Goal: Task Accomplishment & Management: Complete application form

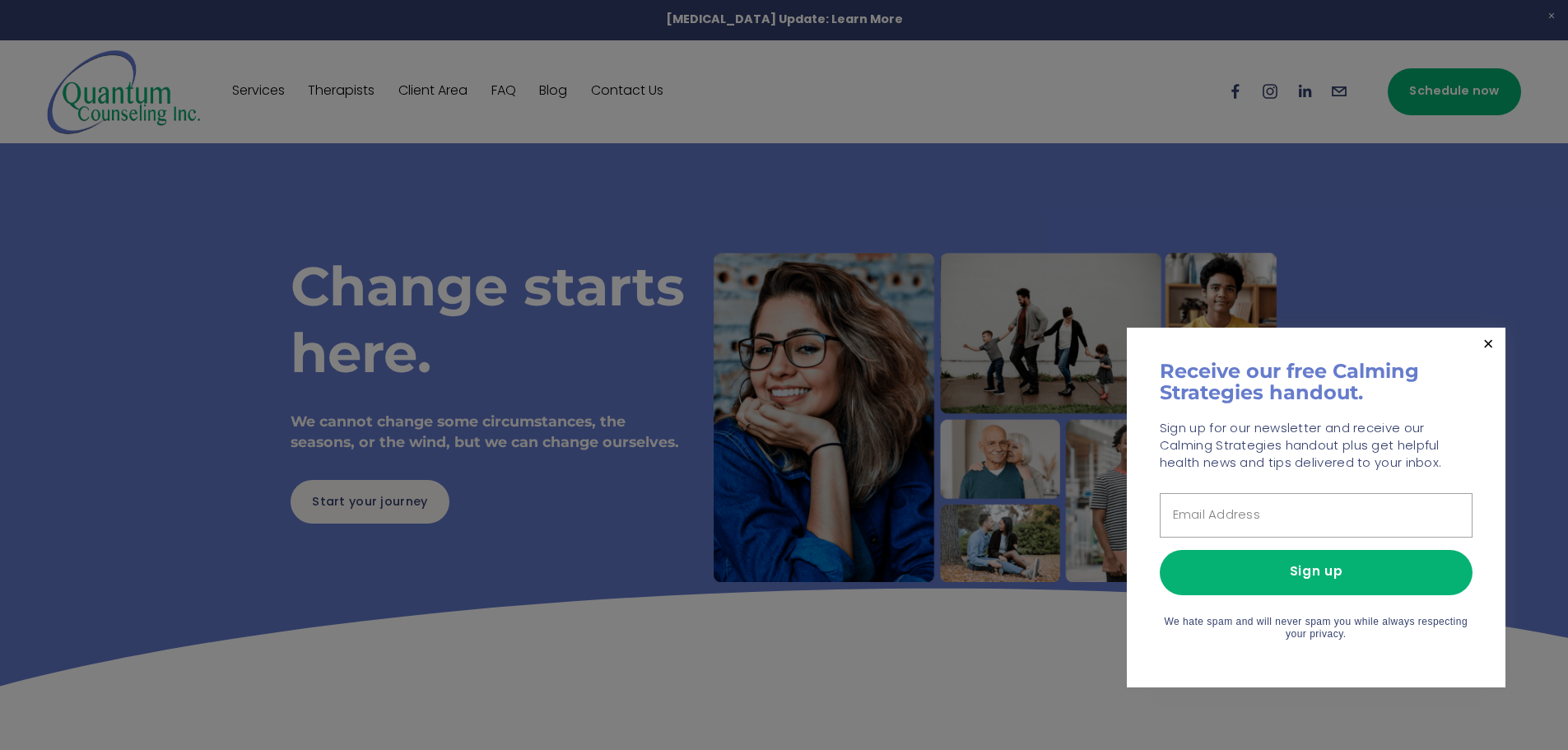
click at [755, 126] on div at bounding box center [784, 375] width 1568 height 750
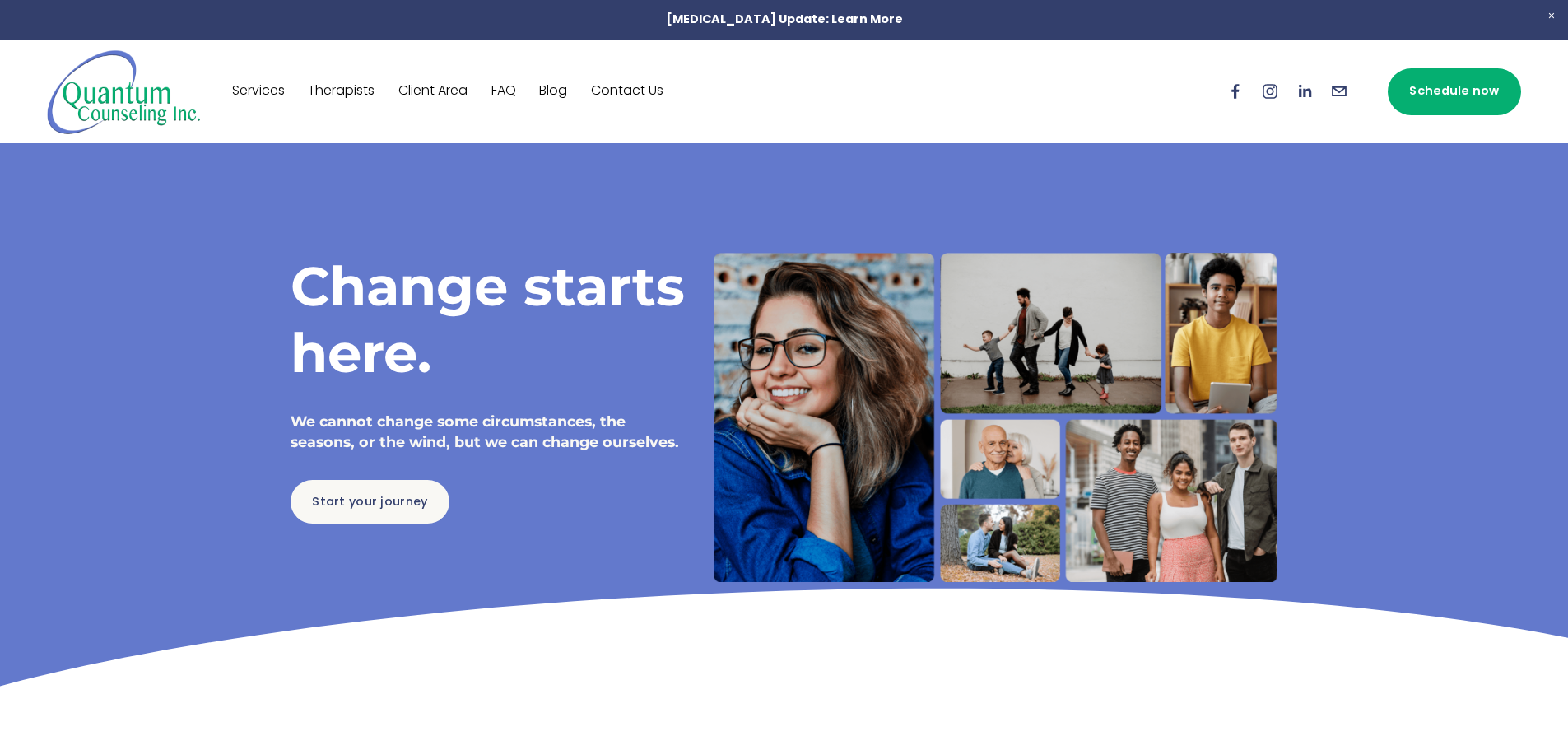
click at [643, 89] on link "Contact Us" at bounding box center [627, 91] width 72 height 27
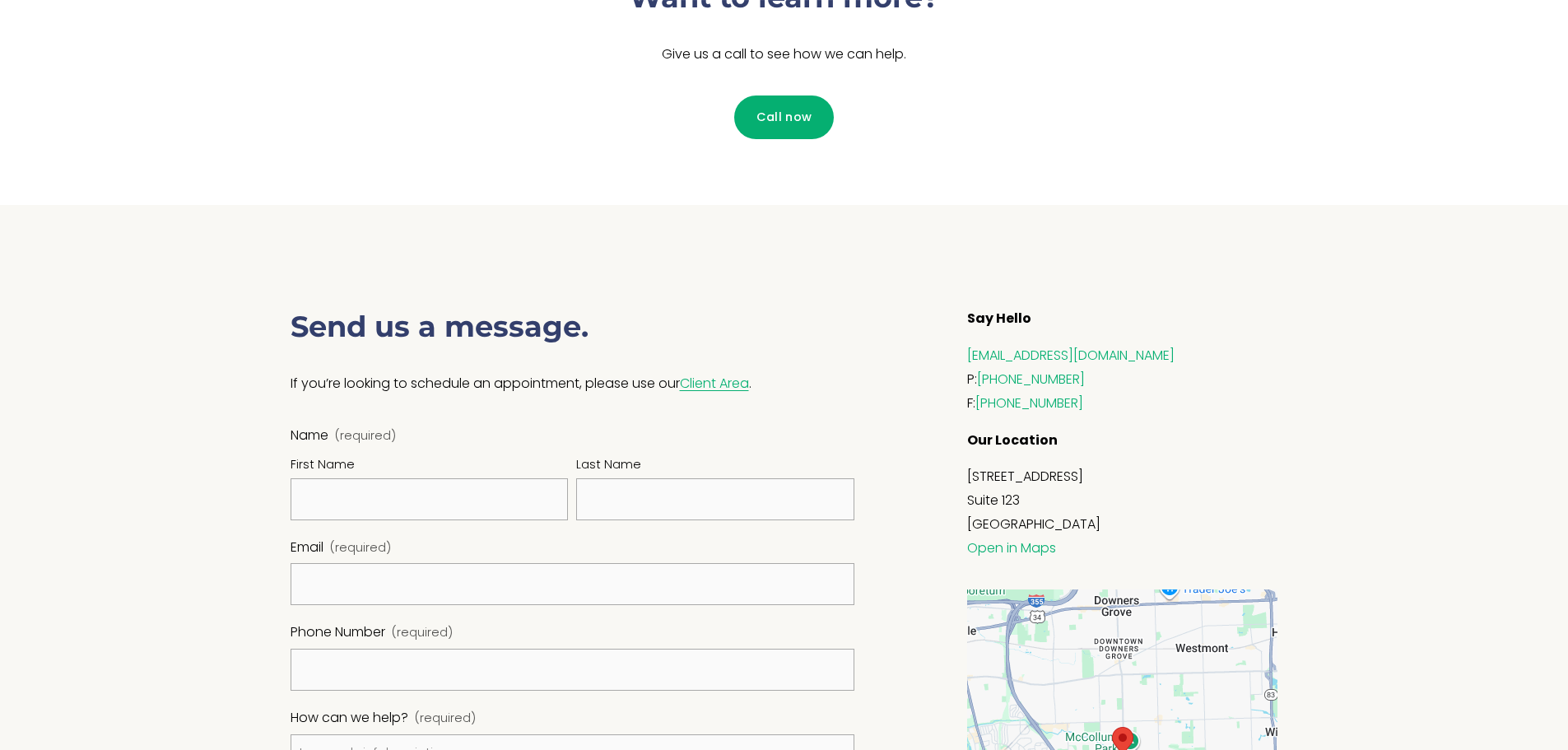
scroll to position [952, 0]
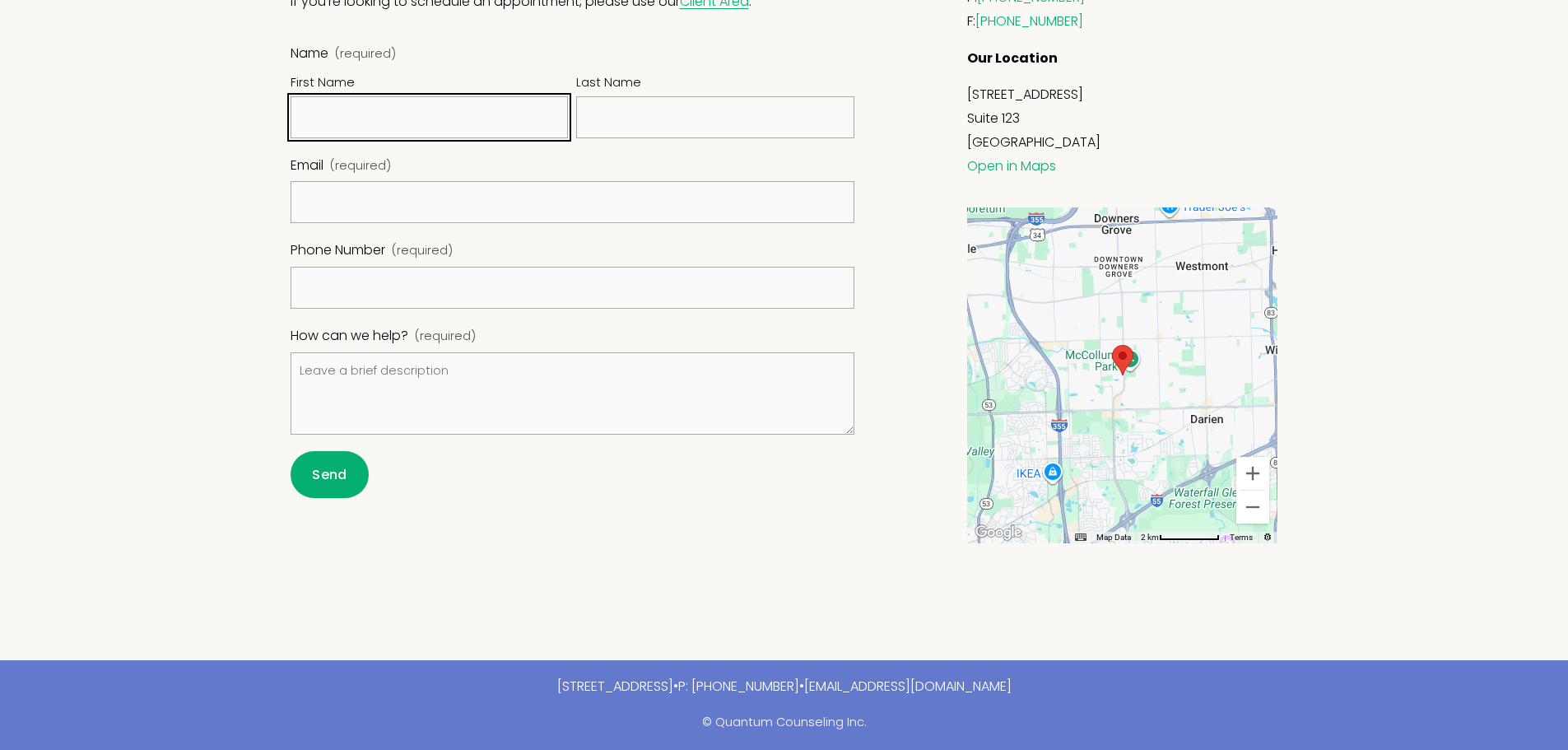
click at [433, 114] on input "First Name" at bounding box center [429, 117] width 279 height 42
type input "[PERSON_NAME]"
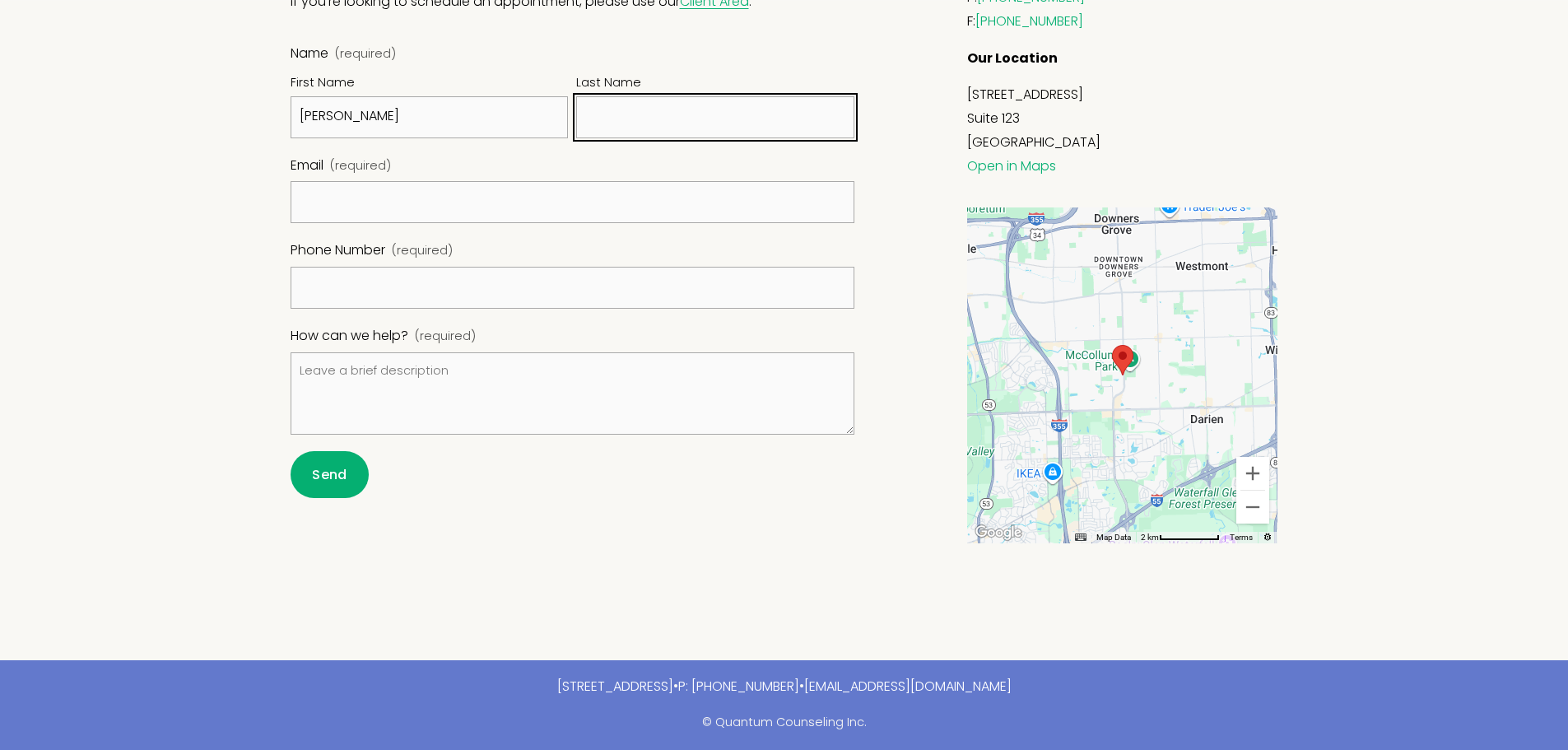
type input "[PERSON_NAME]"
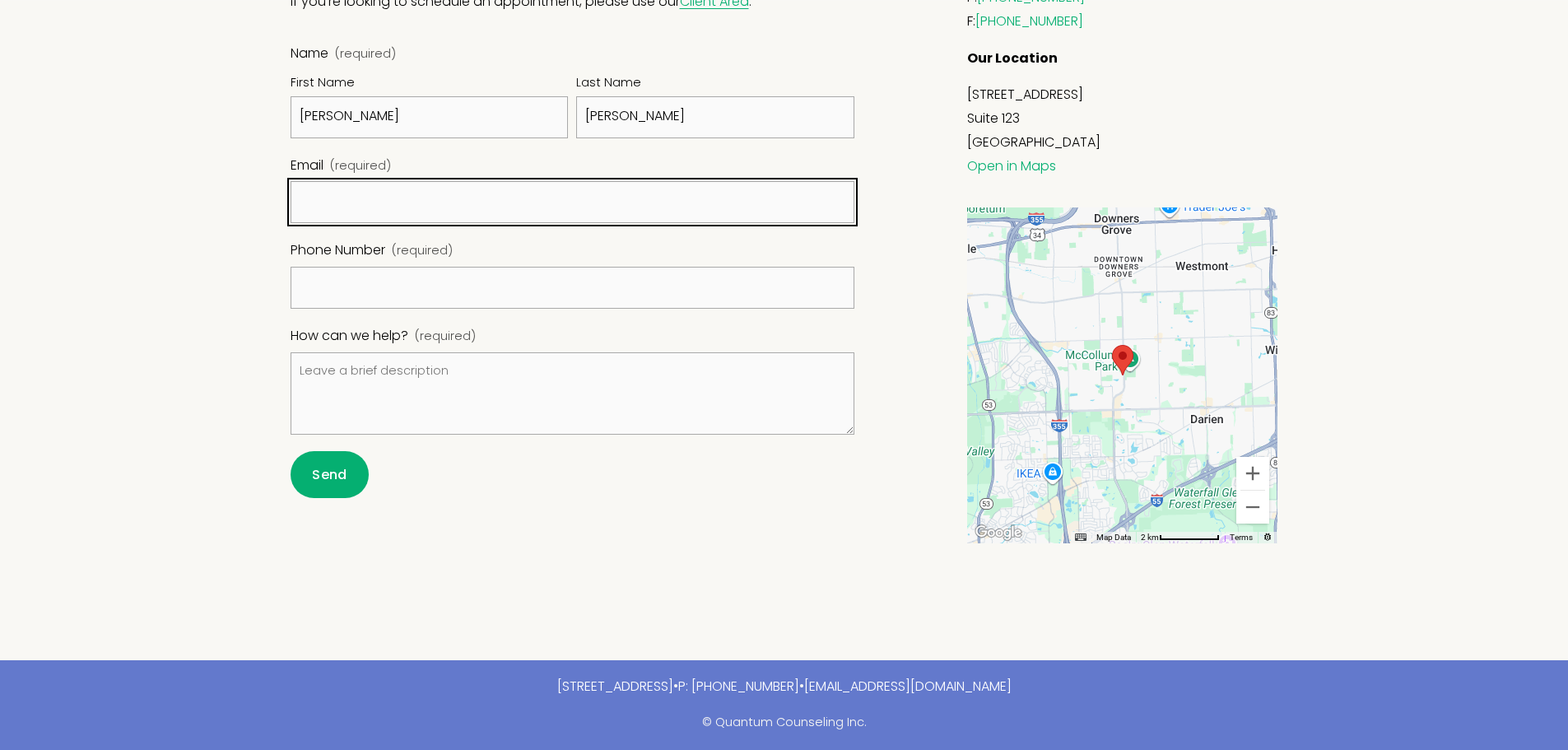
type input "[EMAIL_ADDRESS][DOMAIN_NAME]"
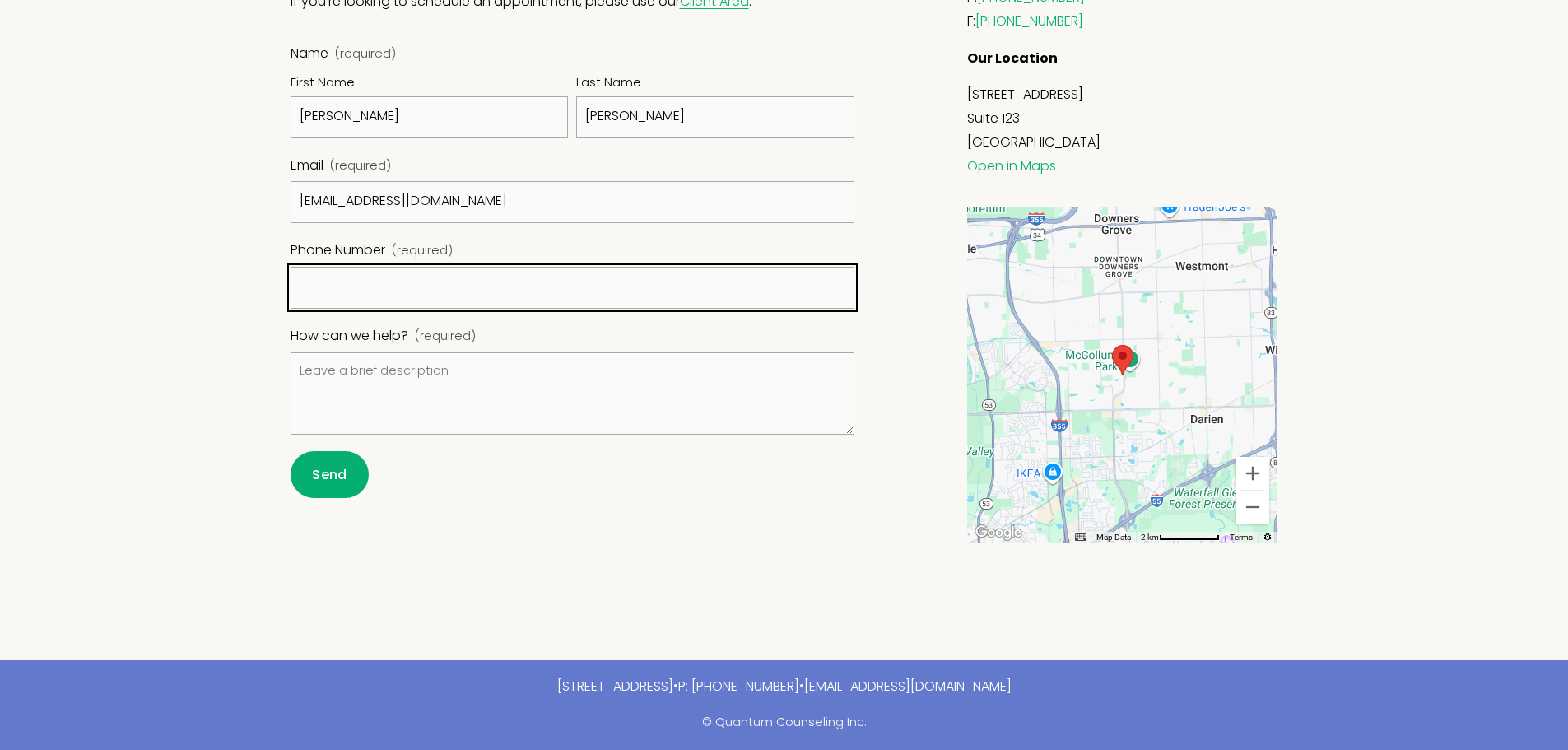
type input "[PHONE_NUMBER]"
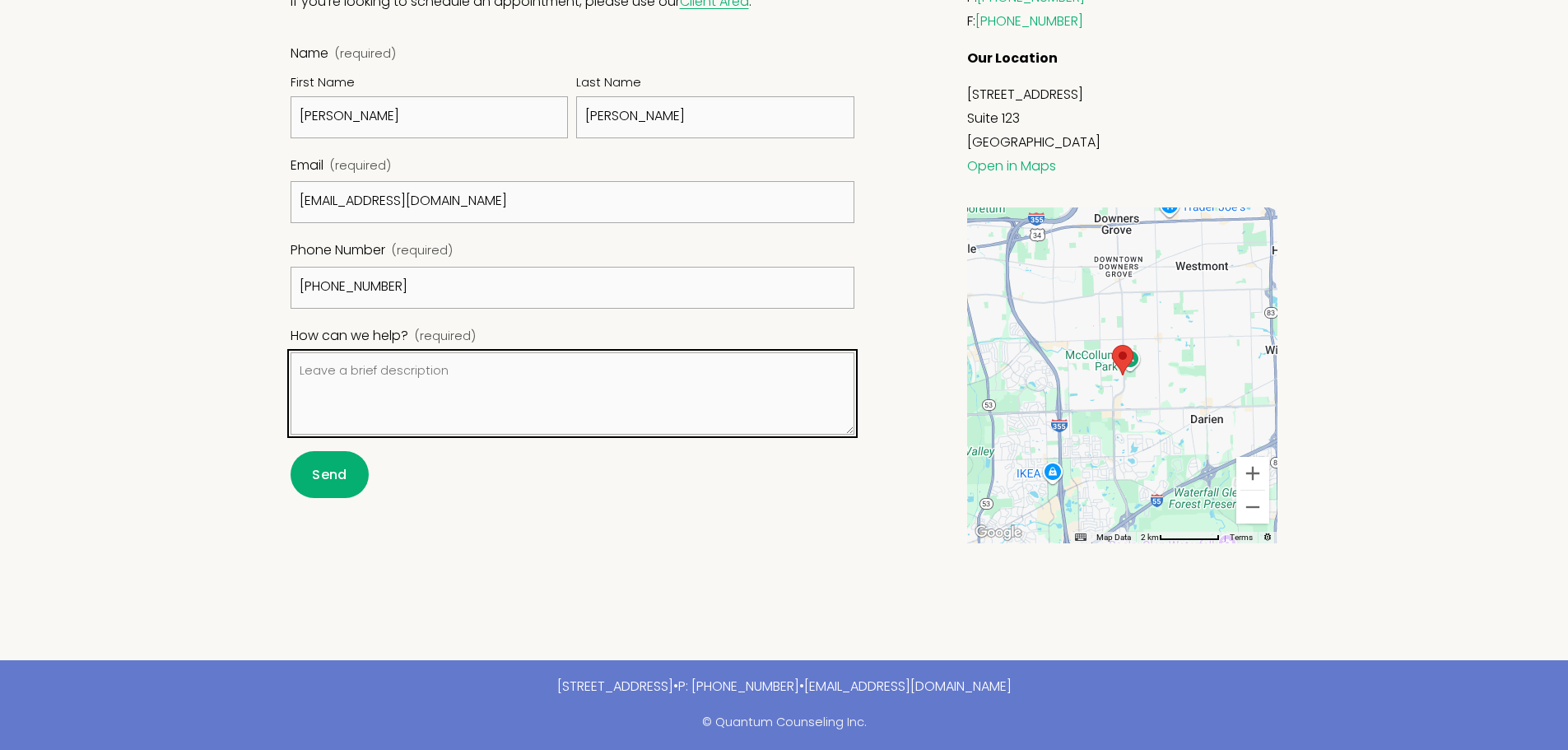
click at [456, 365] on textarea "How can we help? (required)" at bounding box center [572, 393] width 565 height 82
click at [658, 373] on textarea "I met with [PERSON_NAME] from [DATE] to [DATE]" at bounding box center [572, 393] width 565 height 82
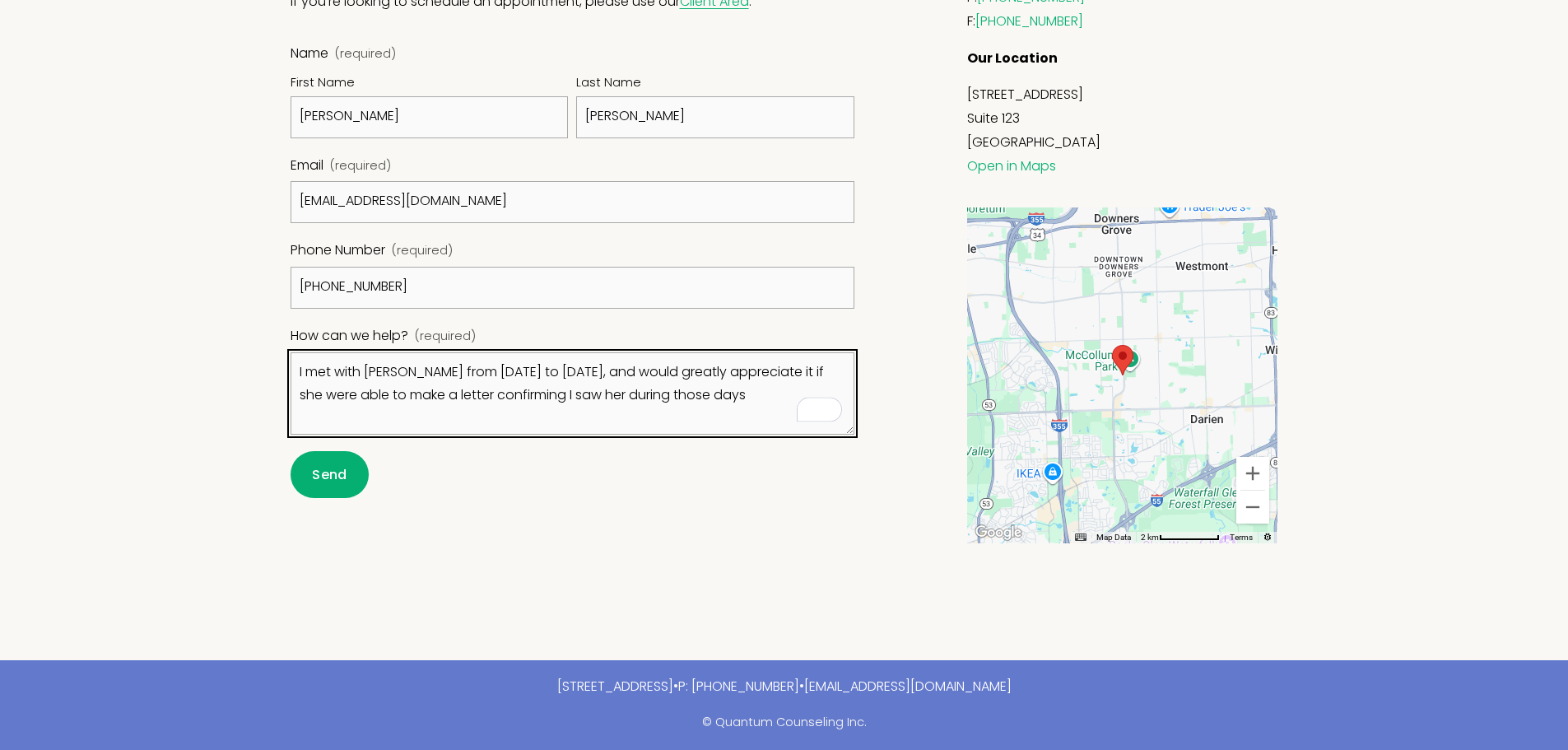
click at [782, 397] on textarea "I met with [PERSON_NAME] from [DATE] to [DATE], and would greatly appreciate it…" at bounding box center [572, 393] width 565 height 82
click at [532, 417] on textarea "I met with [PERSON_NAME] from [DATE] to [DATE], and would greatly appreciate it…" at bounding box center [572, 393] width 565 height 82
click at [811, 418] on textarea "I met with [PERSON_NAME] from [DATE] to [DATE], and would greatly appreciate it…" at bounding box center [572, 393] width 565 height 82
click at [383, 417] on textarea "I met with [PERSON_NAME] from [DATE] to [DATE], and would greatly appreciate it…" at bounding box center [572, 393] width 565 height 82
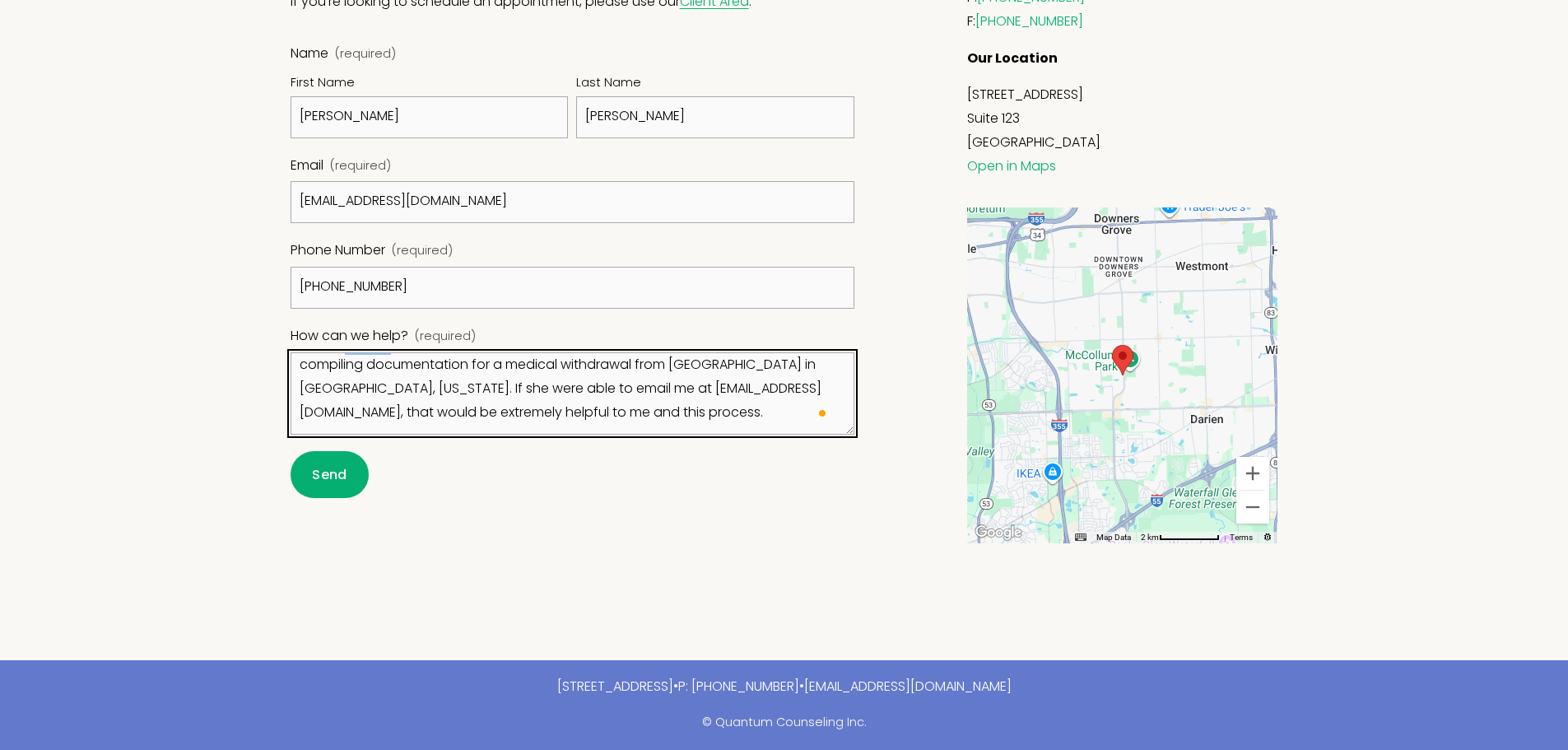
type textarea "I met with [PERSON_NAME] from [DATE] to [DATE], and would greatly appreciate it…"
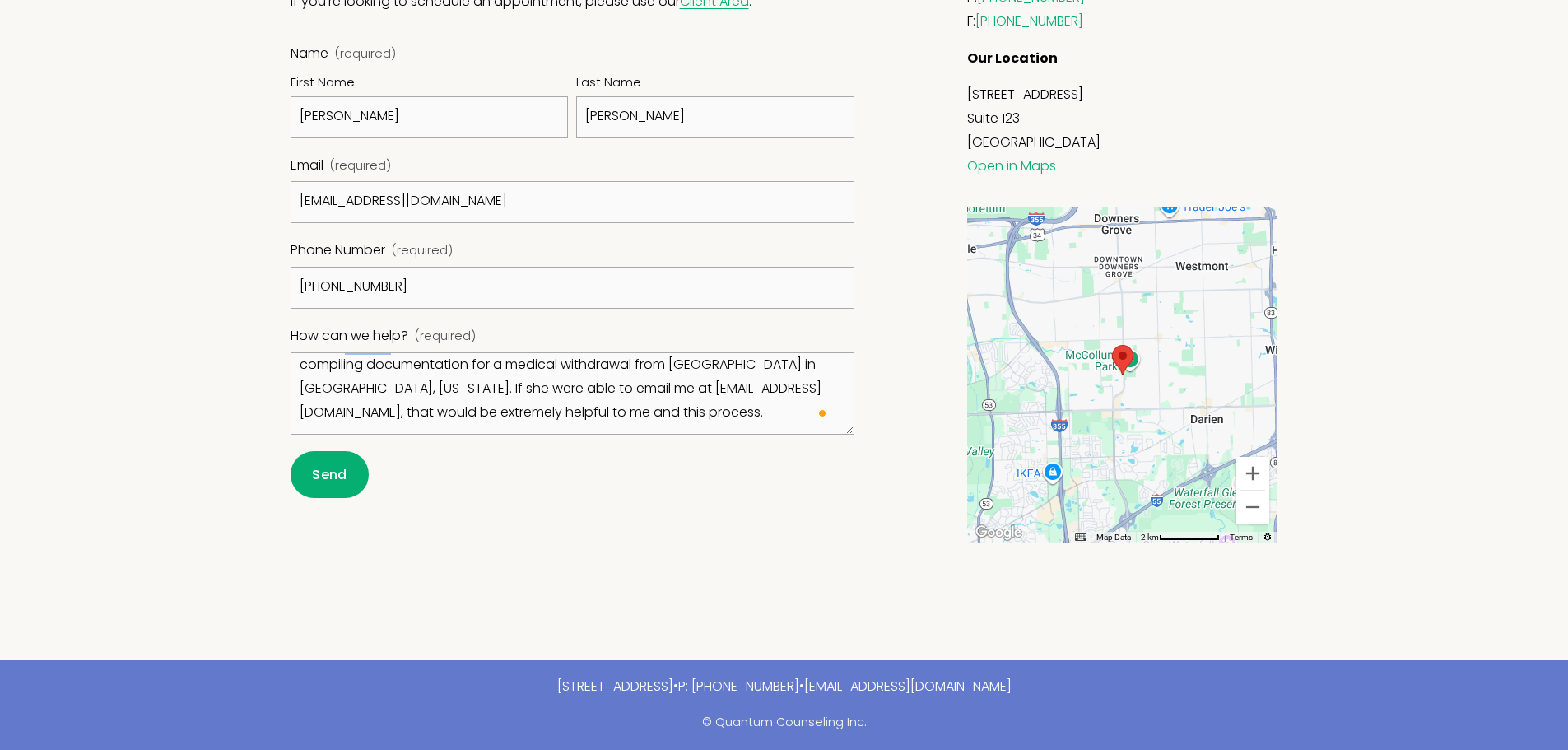
click at [355, 464] on button "Send Send" at bounding box center [329, 475] width 79 height 47
